Goal: Find specific page/section: Find specific page/section

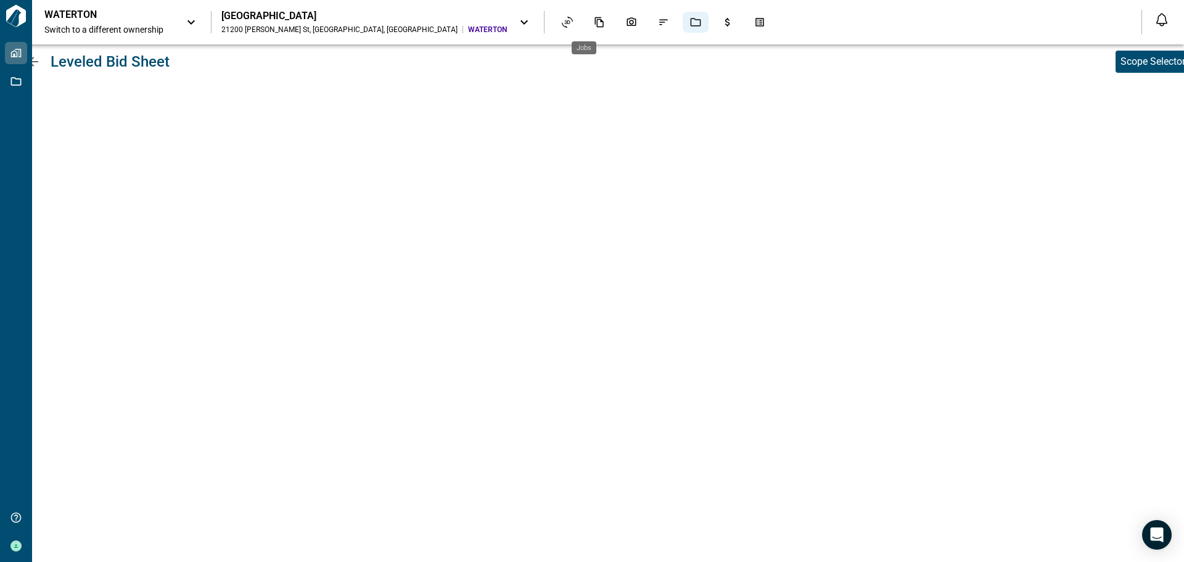
click at [690, 25] on icon "Jobs" at bounding box center [695, 22] width 11 height 11
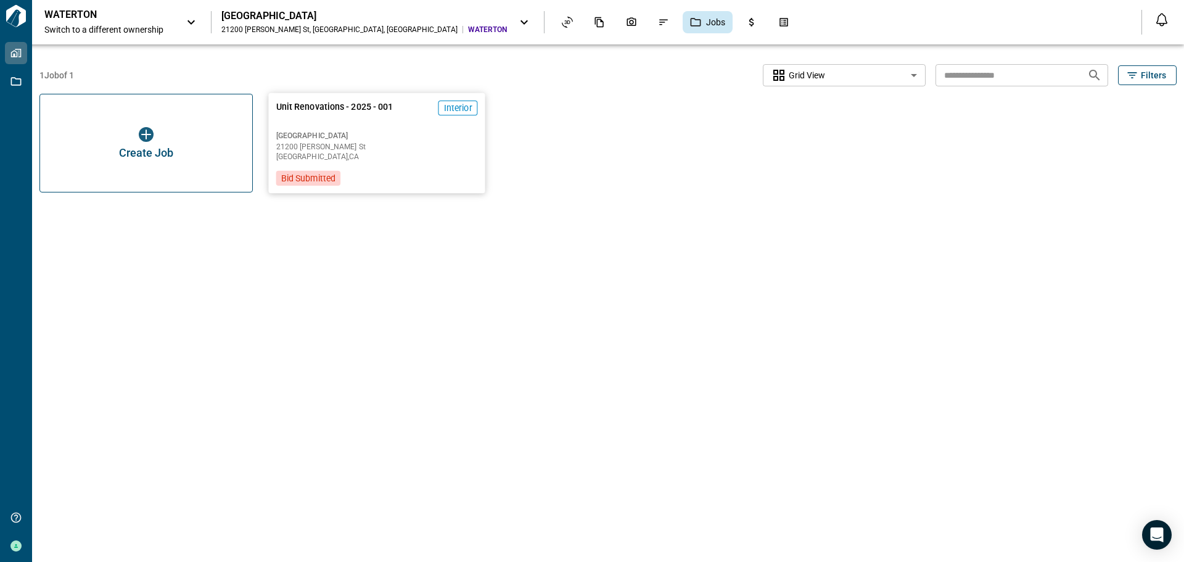
click at [367, 137] on span "[GEOGRAPHIC_DATA]" at bounding box center [377, 136] width 202 height 10
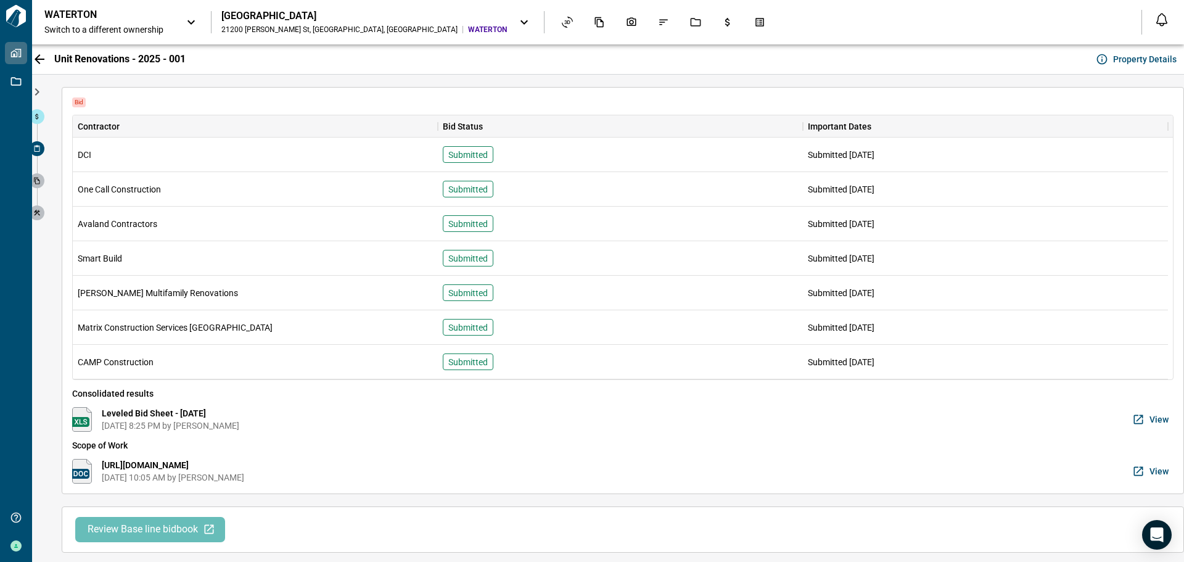
click at [40, 180] on icon at bounding box center [36, 180] width 7 height 7
click at [38, 116] on icon at bounding box center [36, 116] width 7 height 7
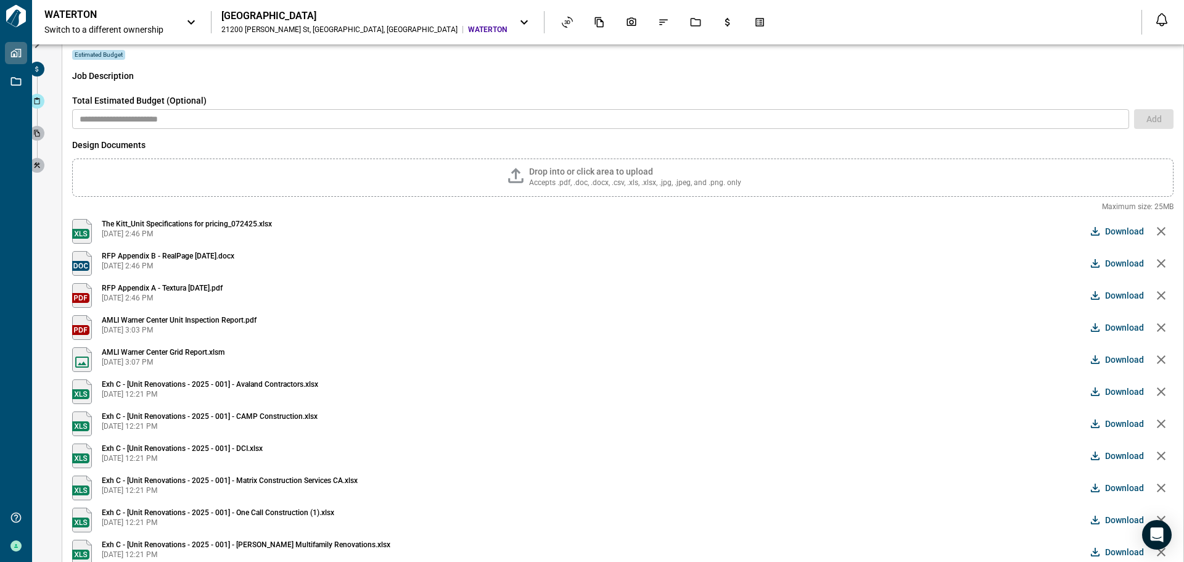
scroll to position [105, 0]
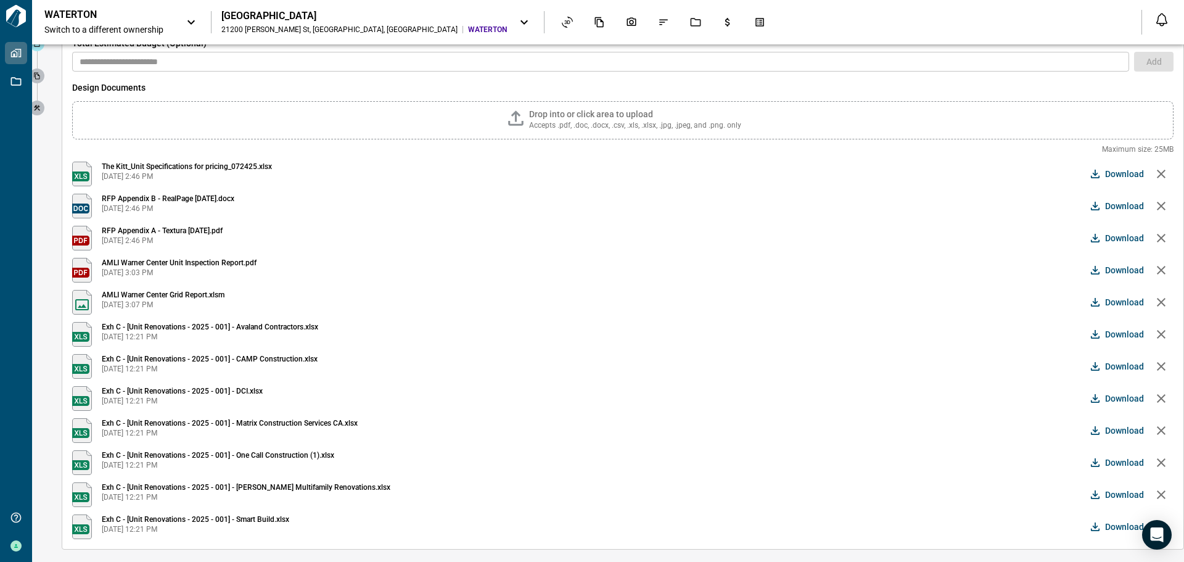
click at [47, 140] on div at bounding box center [35, 266] width 30 height 592
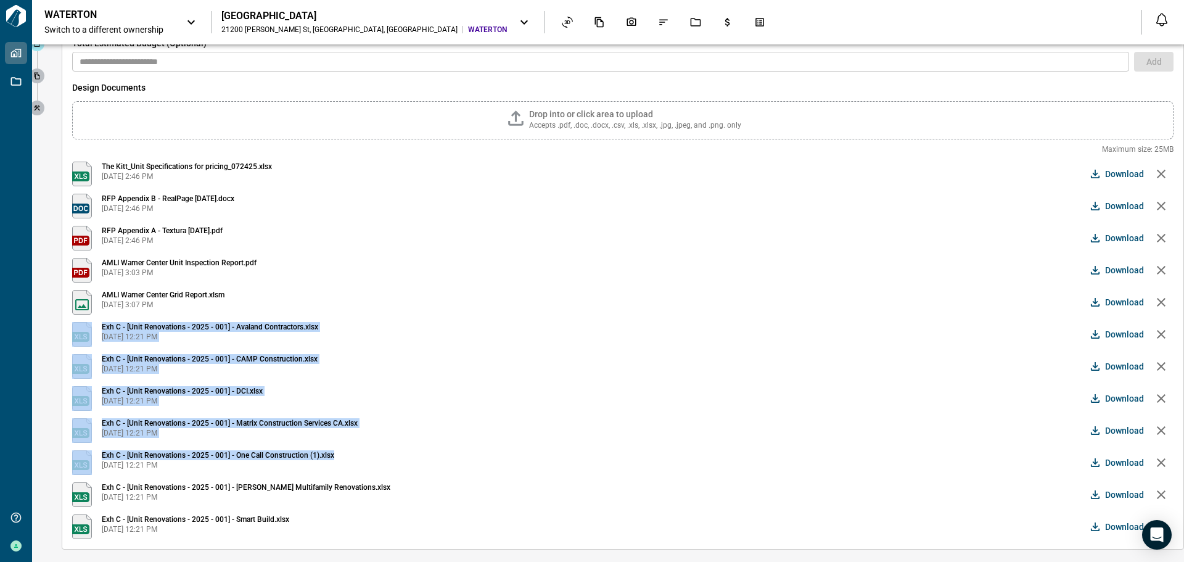
drag, startPoint x: 346, startPoint y: 455, endPoint x: 57, endPoint y: 322, distance: 318.0
click at [57, 322] on div "Estimated Budget Job Description Total Estimated Budget (Optional) ​ Add Design…" at bounding box center [622, 266] width 1147 height 592
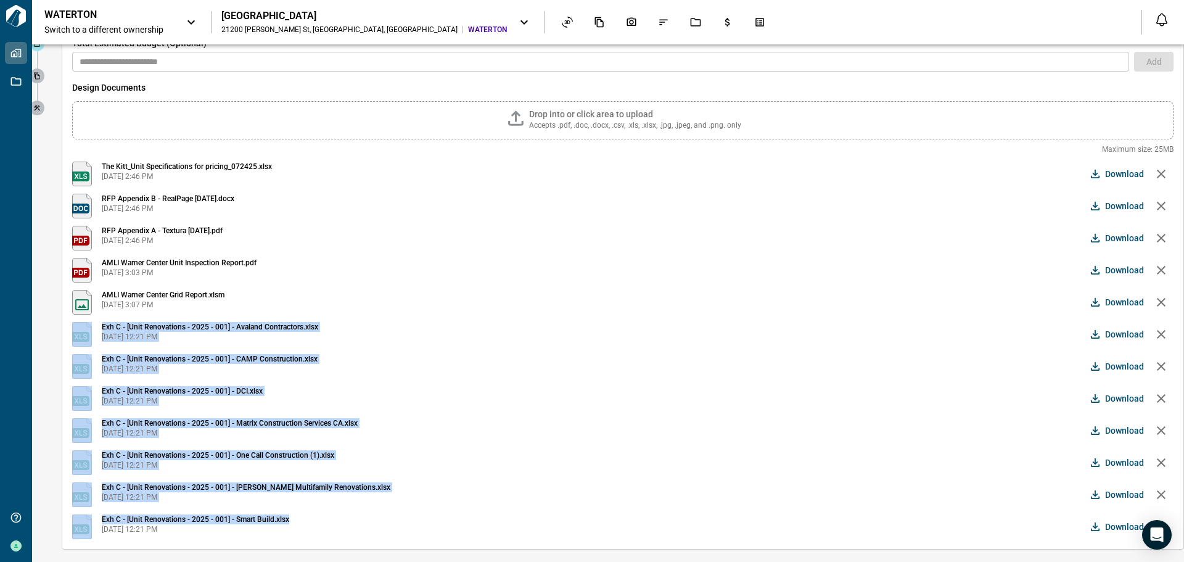
drag, startPoint x: 298, startPoint y: 521, endPoint x: 69, endPoint y: 323, distance: 302.8
click at [70, 323] on div "Estimated Budget Job Description Total Estimated Budget (Optional) ​ Add Design…" at bounding box center [623, 265] width 1122 height 567
